Goal: Task Accomplishment & Management: Manage account settings

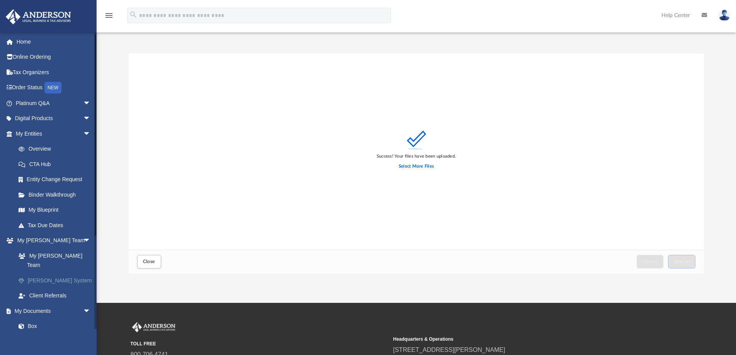
scroll to position [39, 0]
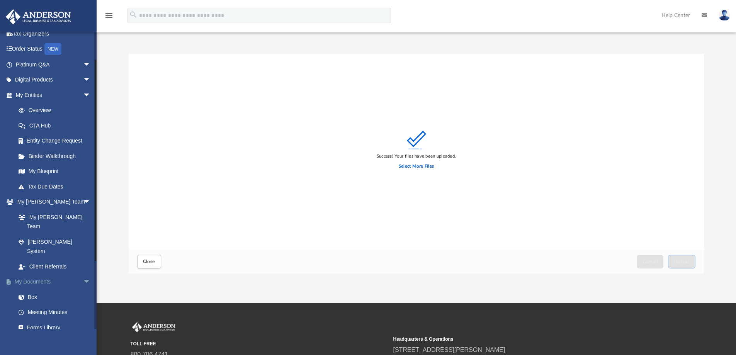
click at [33, 274] on link "My Documents arrow_drop_down" at bounding box center [53, 281] width 97 height 15
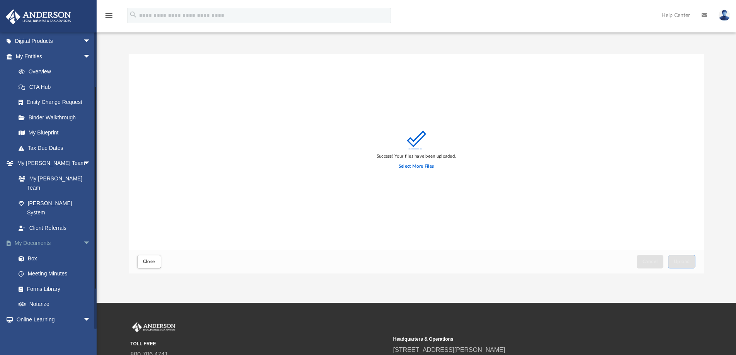
click at [33, 236] on link "My Documents arrow_drop_down" at bounding box center [53, 243] width 97 height 15
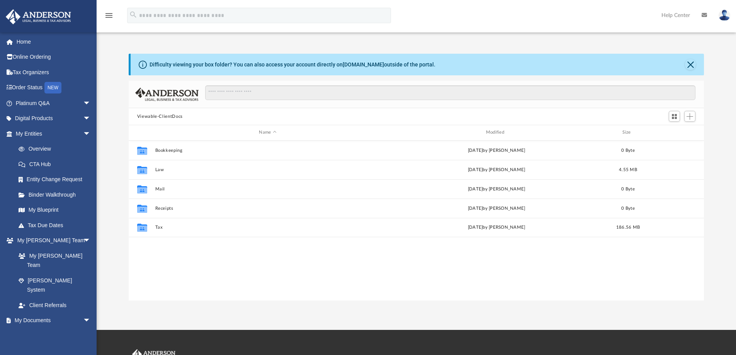
scroll to position [170, 569]
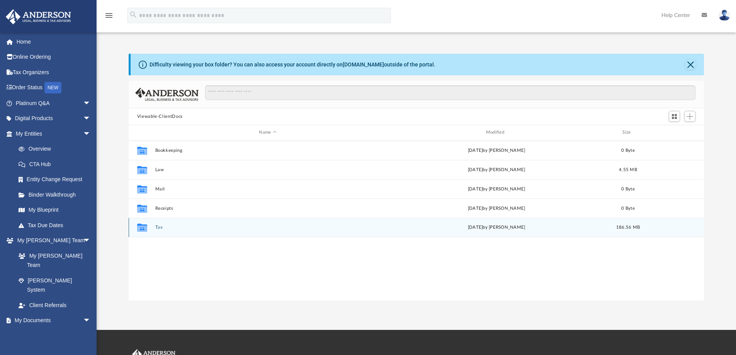
click at [159, 226] on button "Tax" at bounding box center [267, 227] width 225 height 5
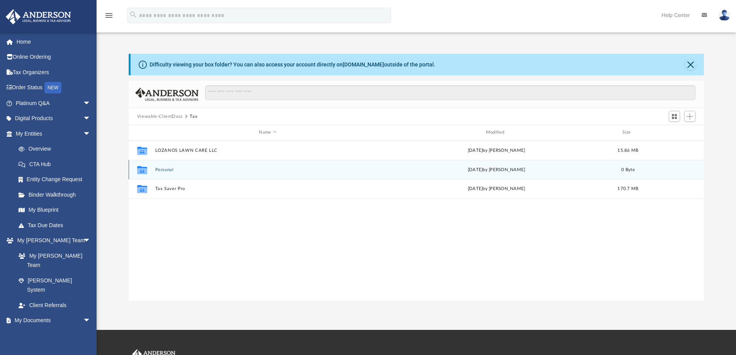
click at [166, 168] on button "Personal" at bounding box center [267, 169] width 225 height 5
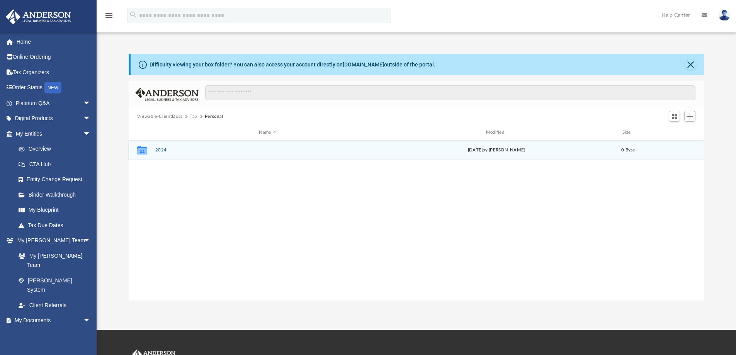
click at [160, 151] on button "2024" at bounding box center [267, 150] width 225 height 5
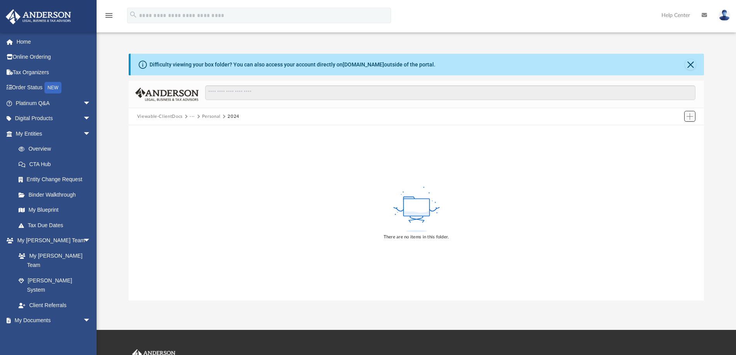
click at [693, 119] on button "Add" at bounding box center [690, 116] width 12 height 11
click at [677, 132] on li "Upload" at bounding box center [678, 132] width 25 height 8
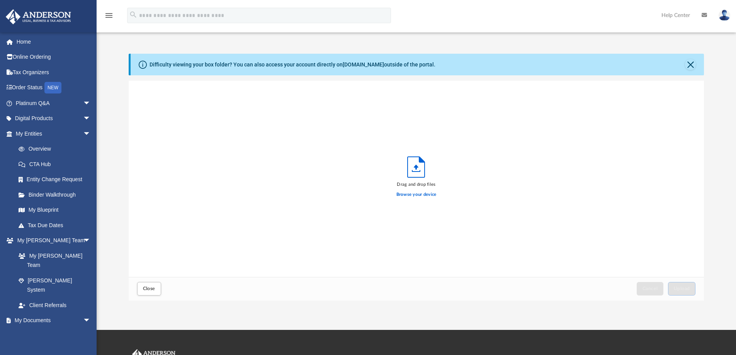
scroll to position [190, 569]
click at [420, 194] on label "Browse your device" at bounding box center [416, 194] width 40 height 7
click at [0, 0] on input "Browse your device" at bounding box center [0, 0] width 0 height 0
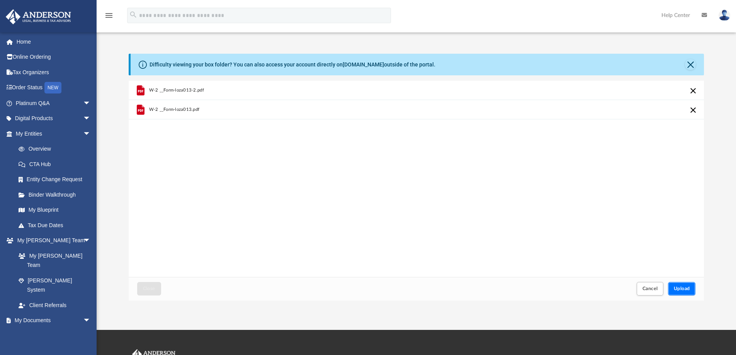
click at [682, 292] on button "Upload" at bounding box center [682, 289] width 28 height 14
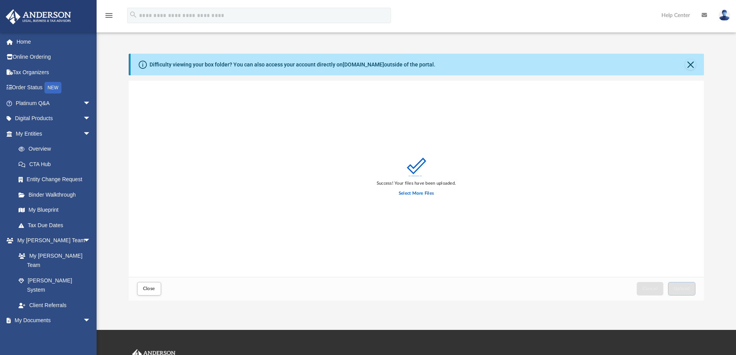
click at [205, 215] on div "Success! Your files have been uploaded. Select More Files" at bounding box center [416, 179] width 575 height 196
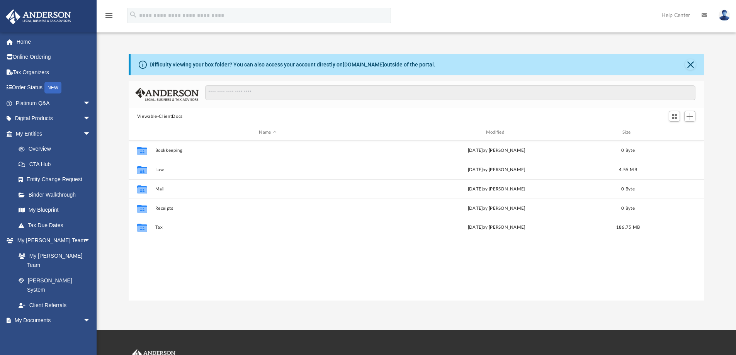
scroll to position [170, 569]
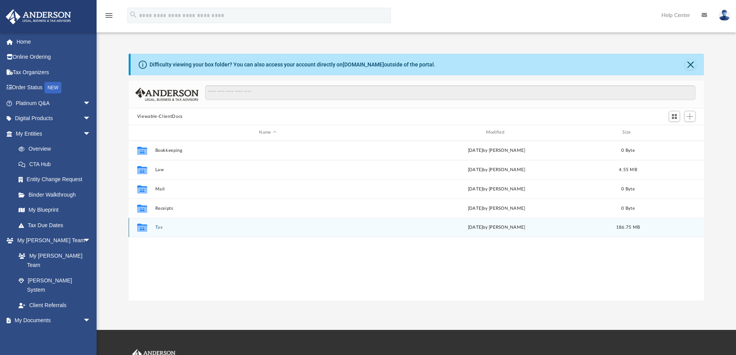
click at [159, 229] on button "Tax" at bounding box center [267, 227] width 225 height 5
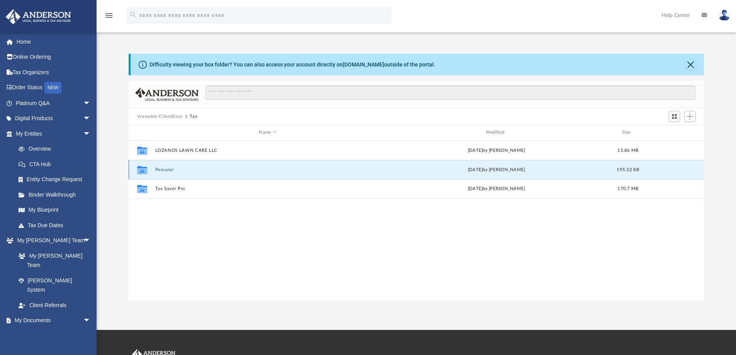
click at [161, 171] on button "Personal" at bounding box center [267, 169] width 225 height 5
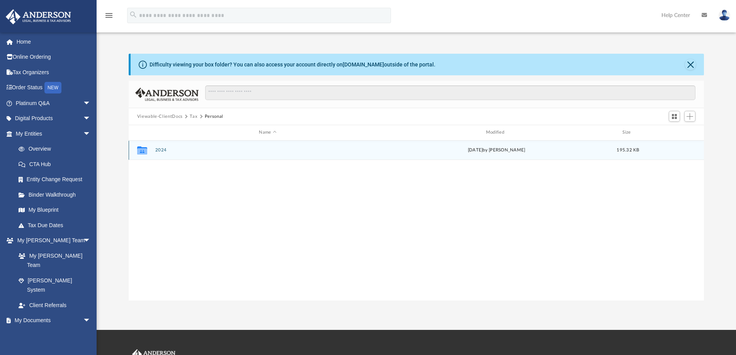
click at [161, 153] on button "2024" at bounding box center [267, 150] width 225 height 5
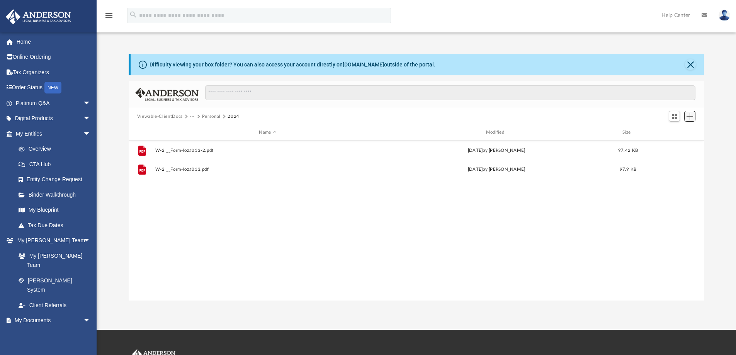
click at [689, 119] on span "Add" at bounding box center [689, 116] width 7 height 7
click at [675, 131] on li "Upload" at bounding box center [678, 132] width 25 height 8
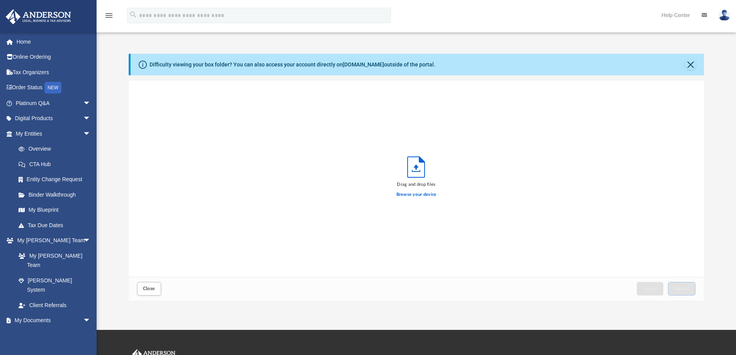
scroll to position [190, 569]
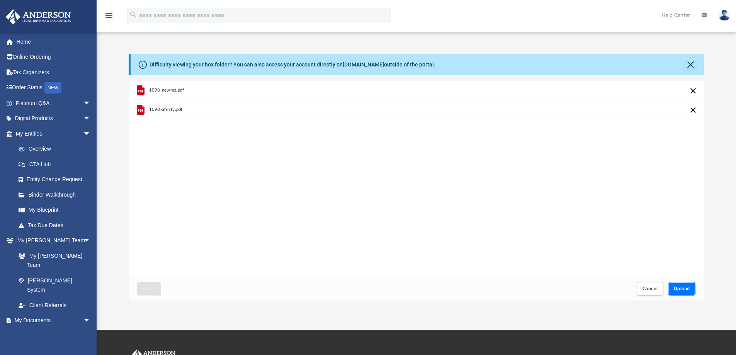
click at [688, 286] on button "Upload" at bounding box center [682, 289] width 28 height 14
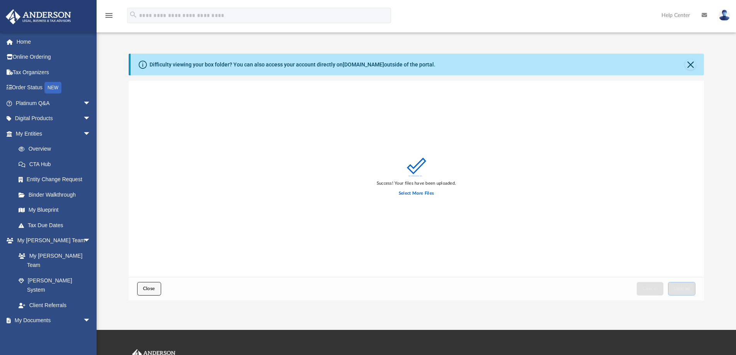
click at [151, 294] on button "Close" at bounding box center [149, 289] width 24 height 14
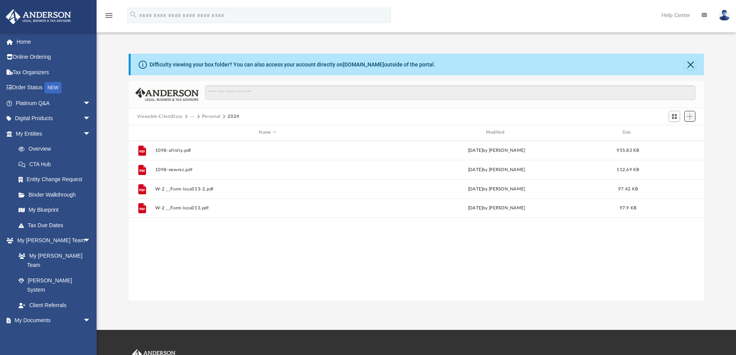
click at [692, 115] on span "Add" at bounding box center [689, 116] width 7 height 7
click at [675, 131] on li "Upload" at bounding box center [678, 132] width 25 height 8
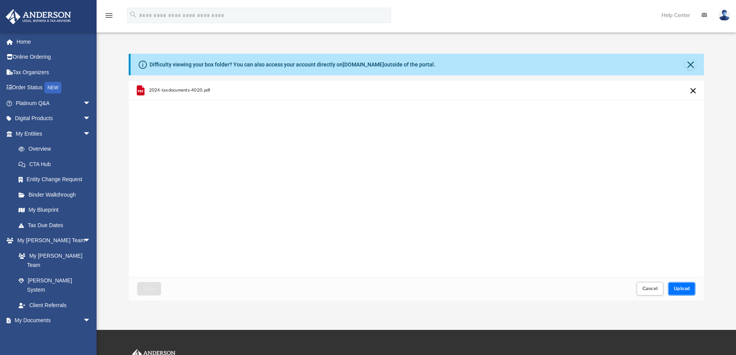
click at [693, 291] on button "Upload" at bounding box center [682, 289] width 28 height 14
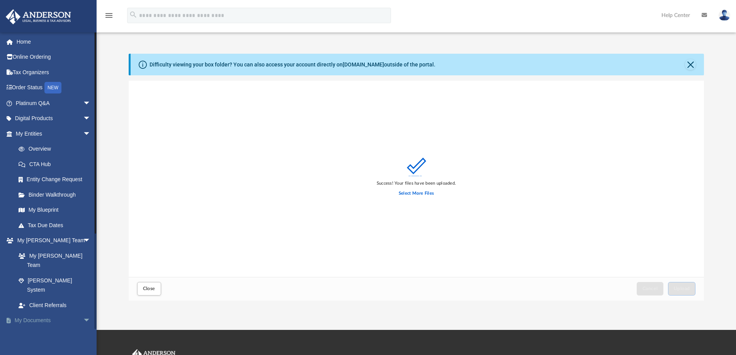
click at [45, 313] on link "My Documents arrow_drop_down" at bounding box center [53, 320] width 97 height 15
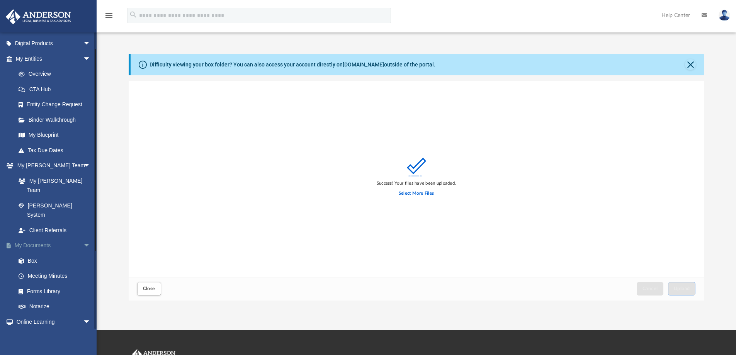
scroll to position [77, 0]
click at [155, 288] on button "Close" at bounding box center [149, 289] width 24 height 14
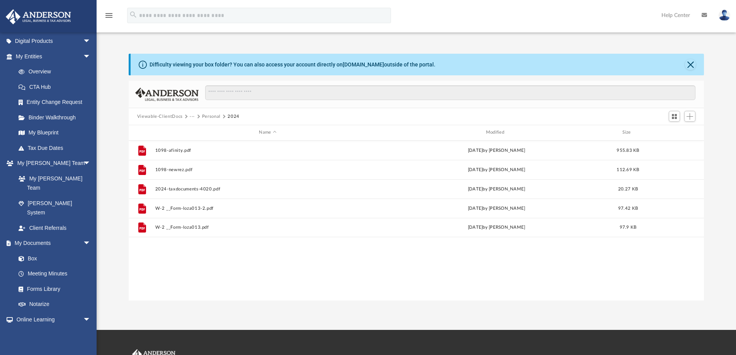
click at [209, 114] on button "Personal" at bounding box center [211, 116] width 19 height 7
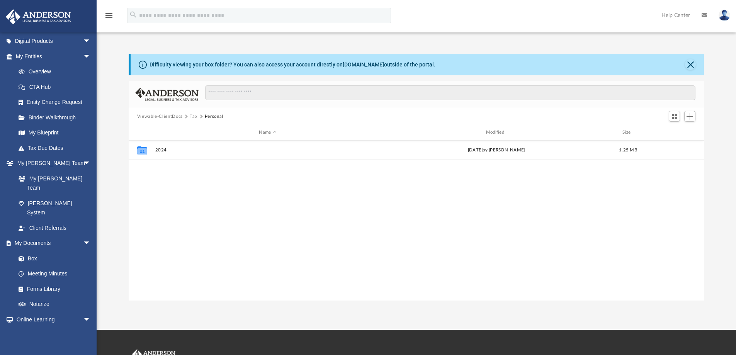
click at [194, 116] on button "Tax" at bounding box center [194, 116] width 8 height 7
click at [161, 115] on button "Viewable-ClientDocs" at bounding box center [160, 116] width 46 height 7
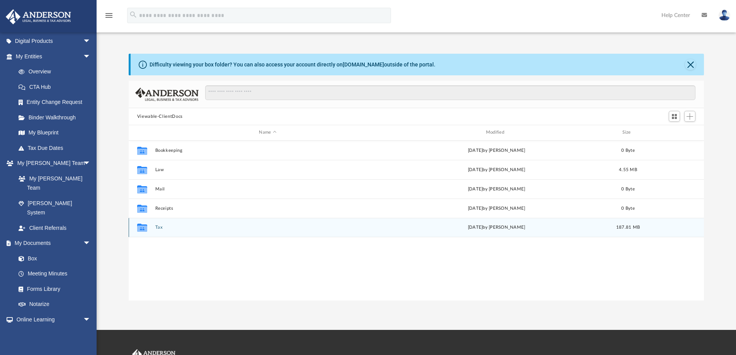
click at [158, 228] on button "Tax" at bounding box center [267, 227] width 225 height 5
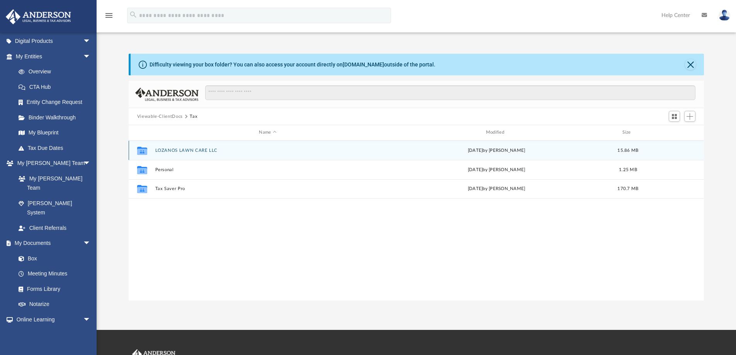
click at [181, 150] on button "LOZANOS LAWN CARE LLC" at bounding box center [267, 150] width 225 height 5
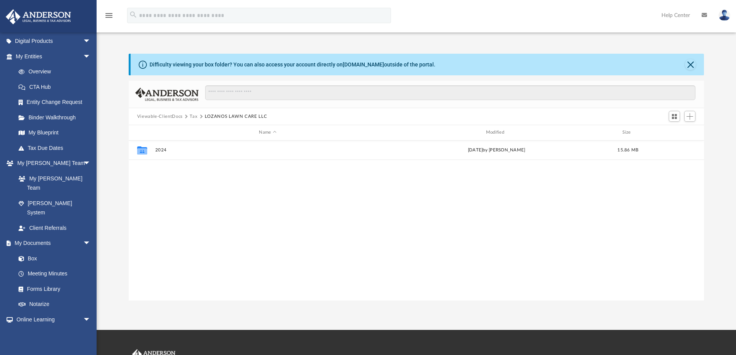
click at [192, 114] on button "Tax" at bounding box center [194, 116] width 8 height 7
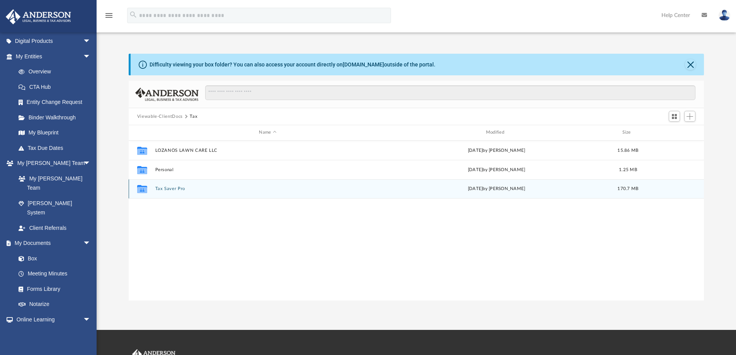
click at [163, 188] on button "Tax Saver Pro" at bounding box center [267, 188] width 225 height 5
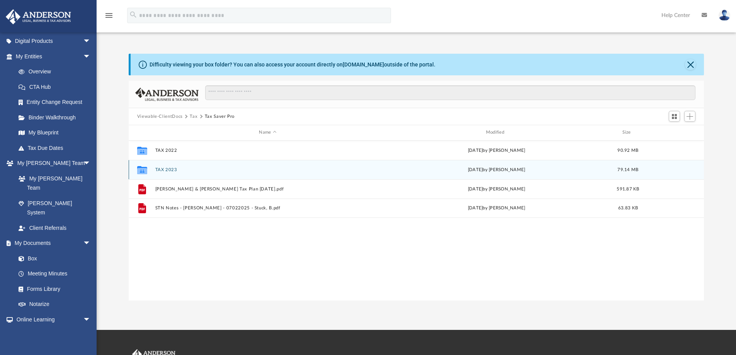
click at [168, 171] on button "TAX 2023" at bounding box center [267, 169] width 225 height 5
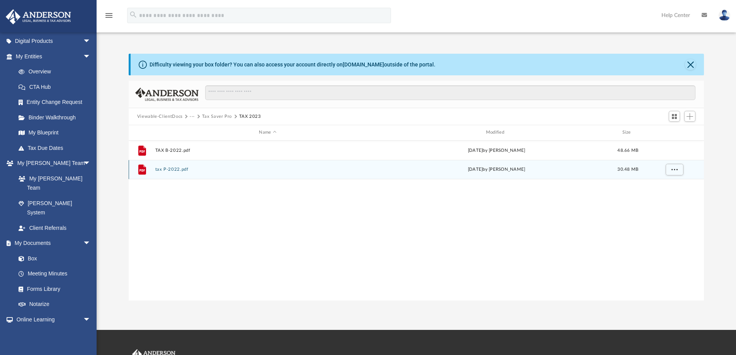
click at [176, 168] on button "tax P-2022.pdf" at bounding box center [267, 169] width 225 height 5
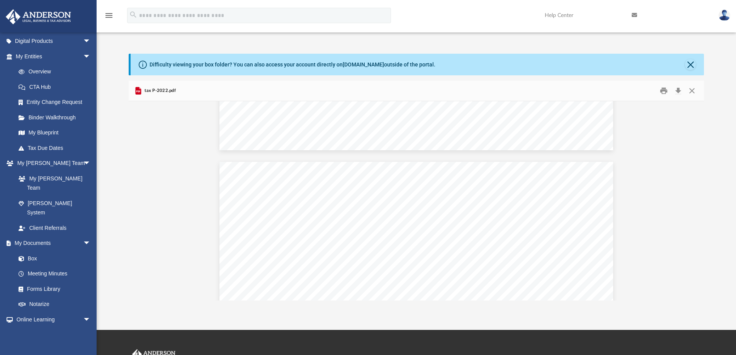
scroll to position [4132, 0]
